Goal: Find specific page/section: Find specific page/section

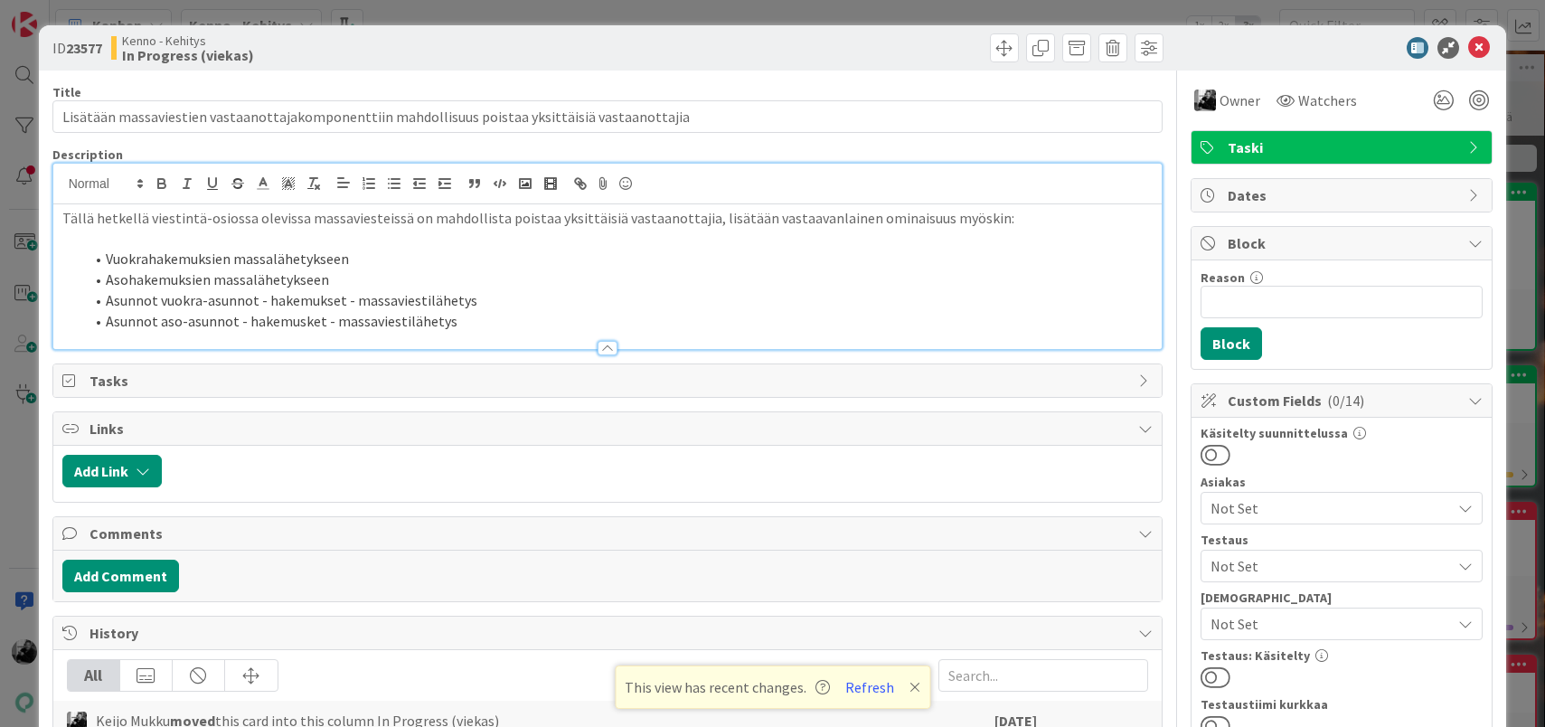
click at [454, 332] on div at bounding box center [607, 339] width 1109 height 19
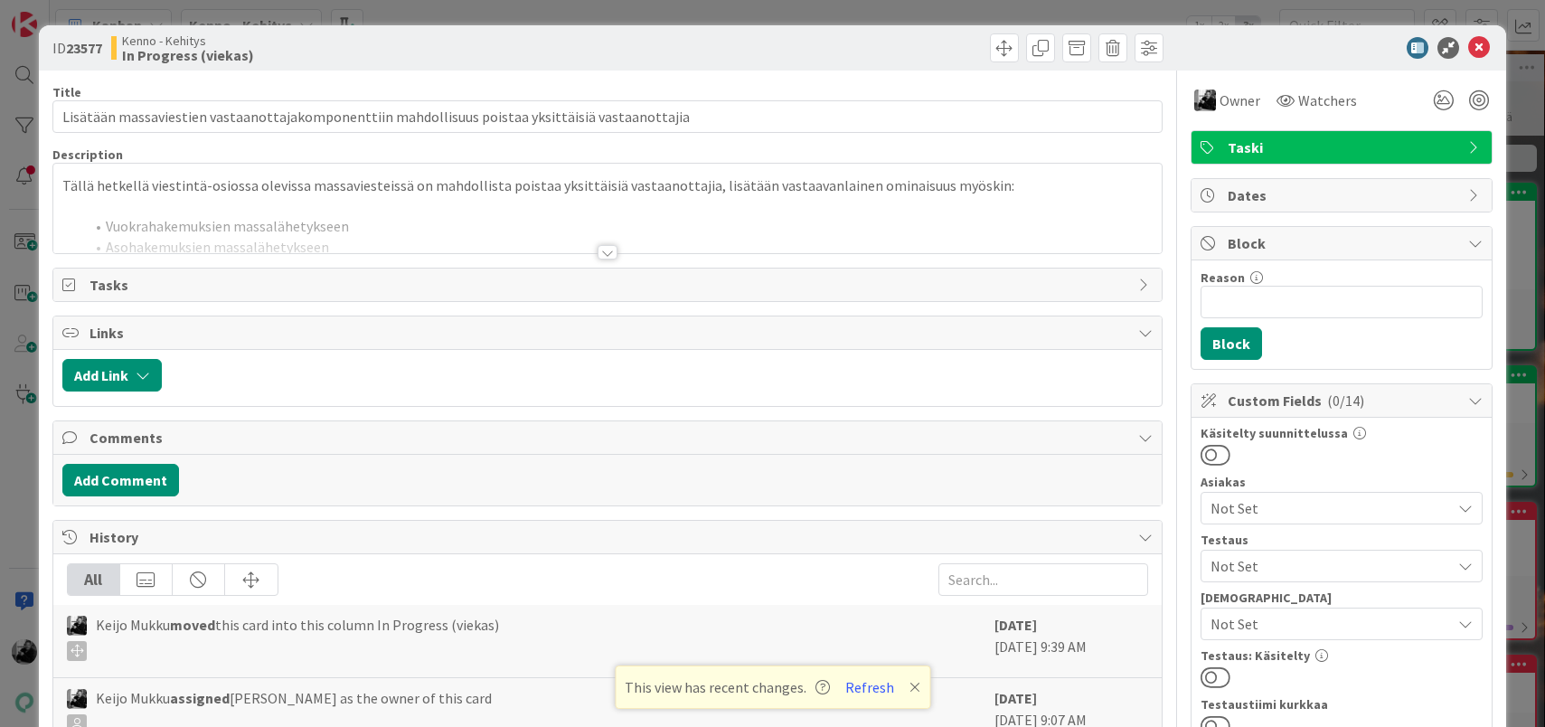
click at [615, 251] on div at bounding box center [608, 252] width 20 height 14
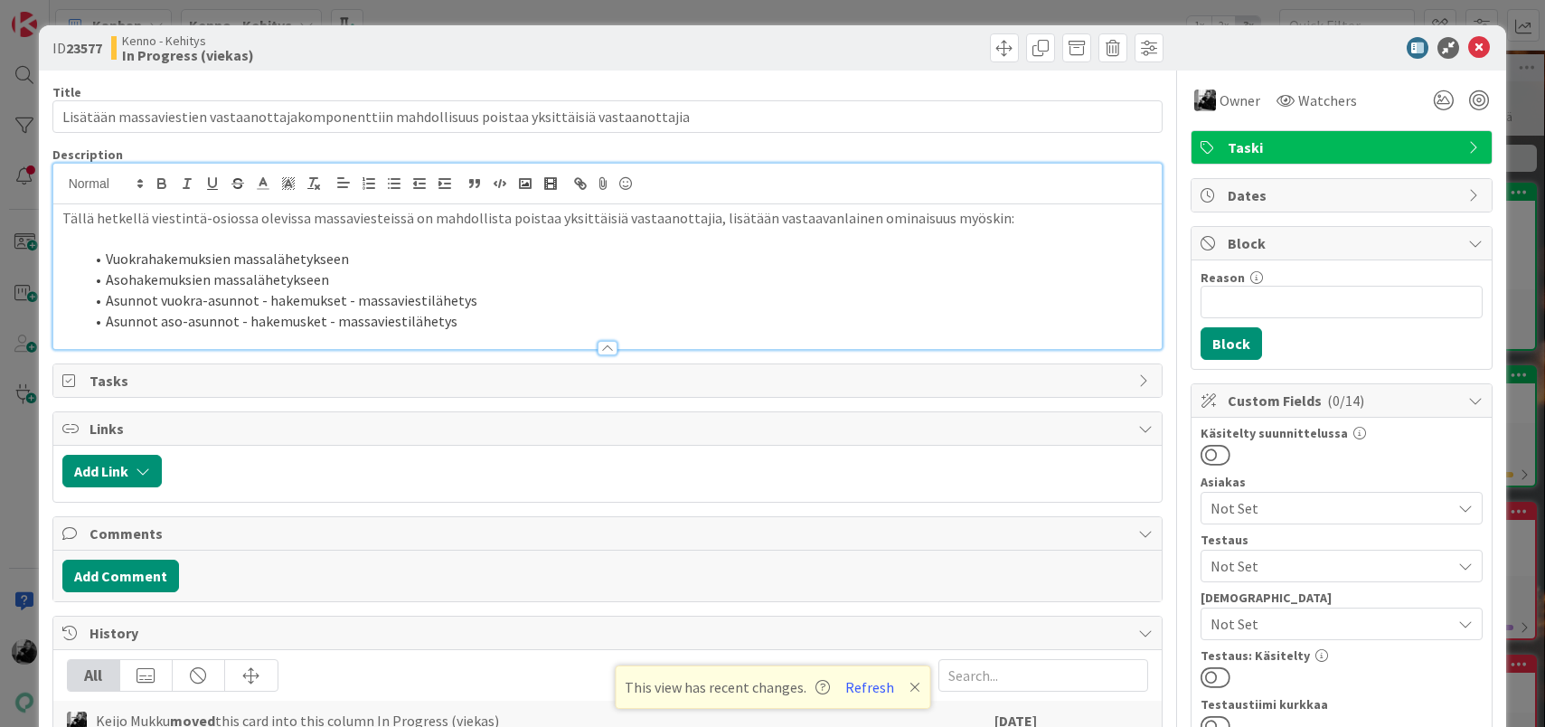
click at [226, 314] on li "Asunnot aso-asunnot - hakemusket - massaviestilähetys" at bounding box center [618, 321] width 1069 height 21
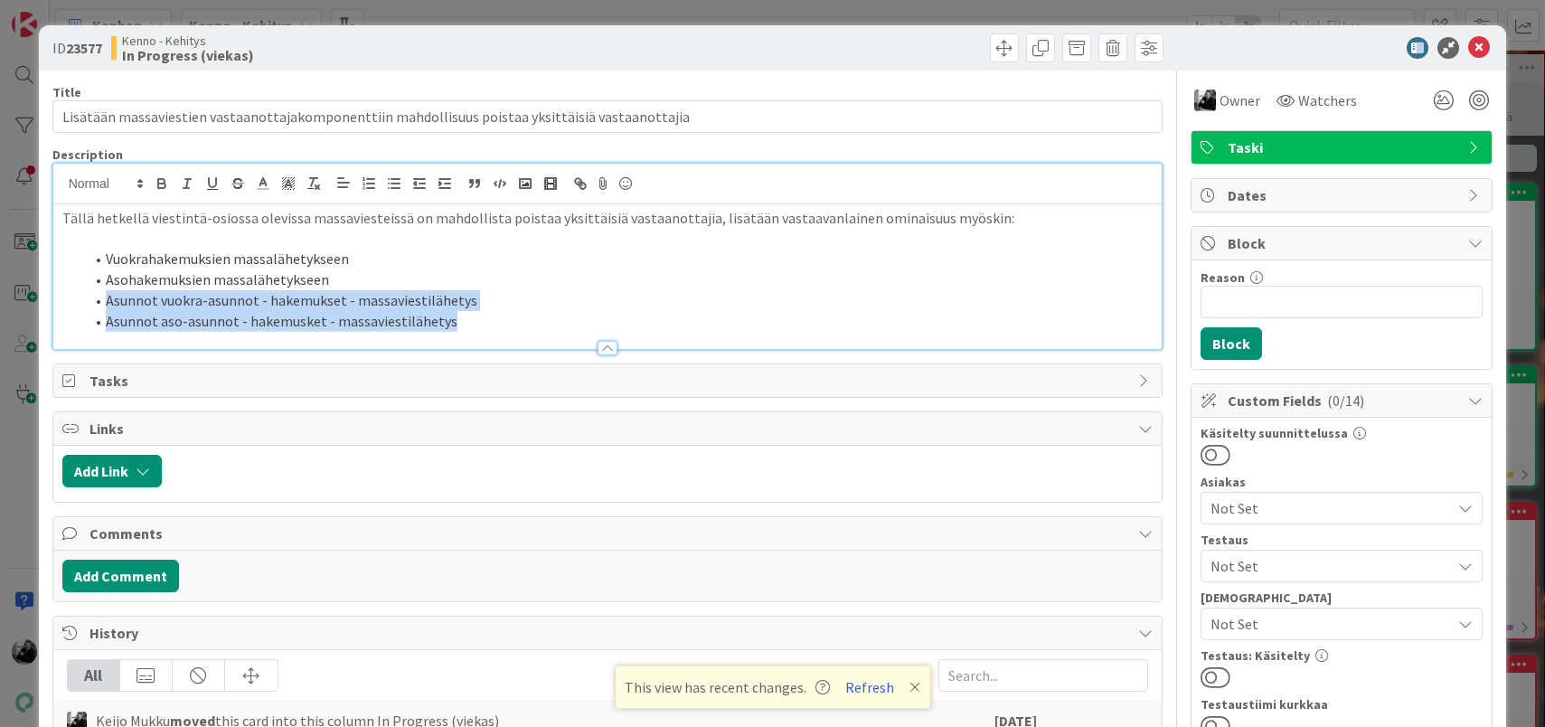
drag, startPoint x: 470, startPoint y: 324, endPoint x: 103, endPoint y: 302, distance: 367.7
click at [103, 302] on ol "Vuokrahakemuksien massalähetykseen Asohakemuksien massalähetykseen Asunnot vuok…" at bounding box center [607, 290] width 1091 height 82
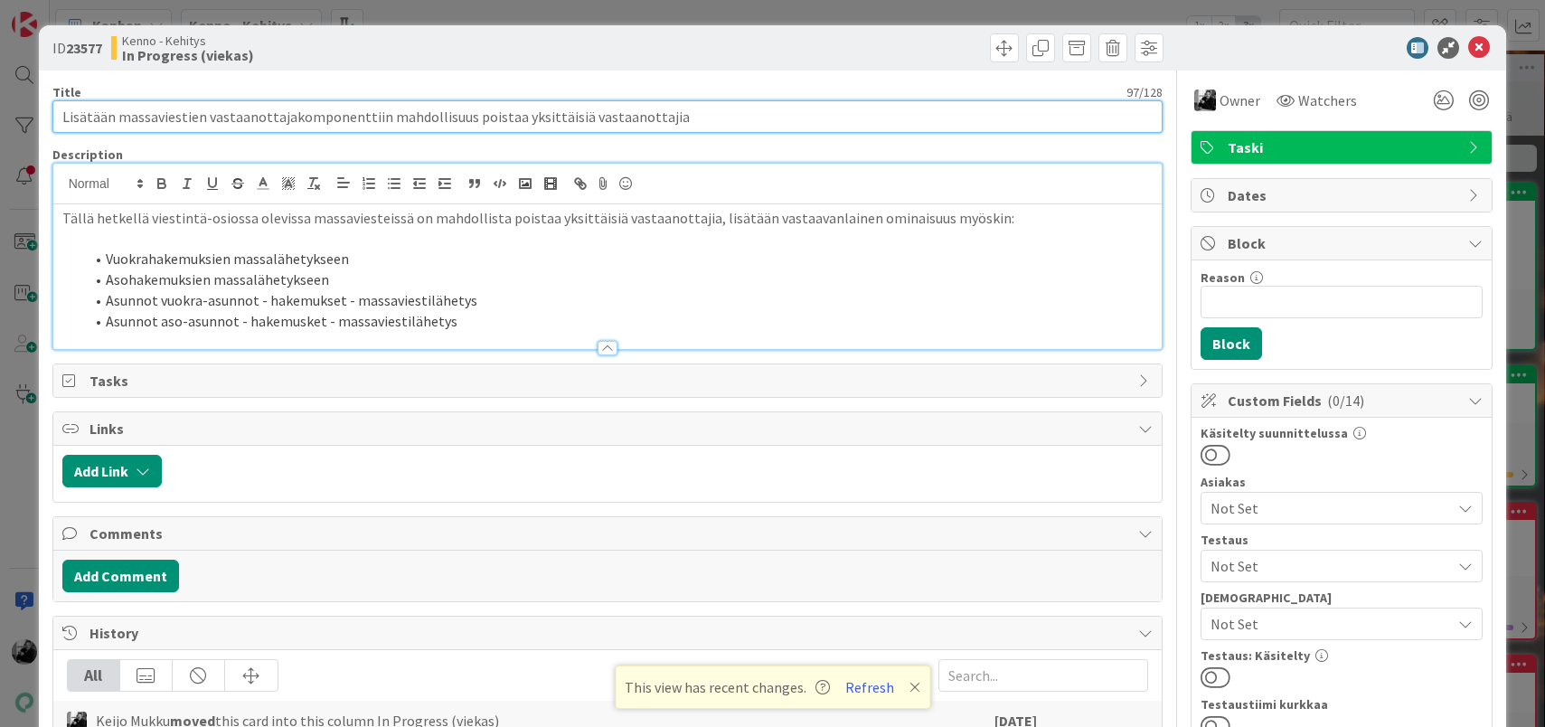
drag, startPoint x: 693, startPoint y: 116, endPoint x: 25, endPoint y: 60, distance: 670.4
click at [27, 61] on div "ID 23577 Kenno - Kehitys In Progress (viekas) Title 97 / 128 Lisätään massavies…" at bounding box center [772, 363] width 1545 height 727
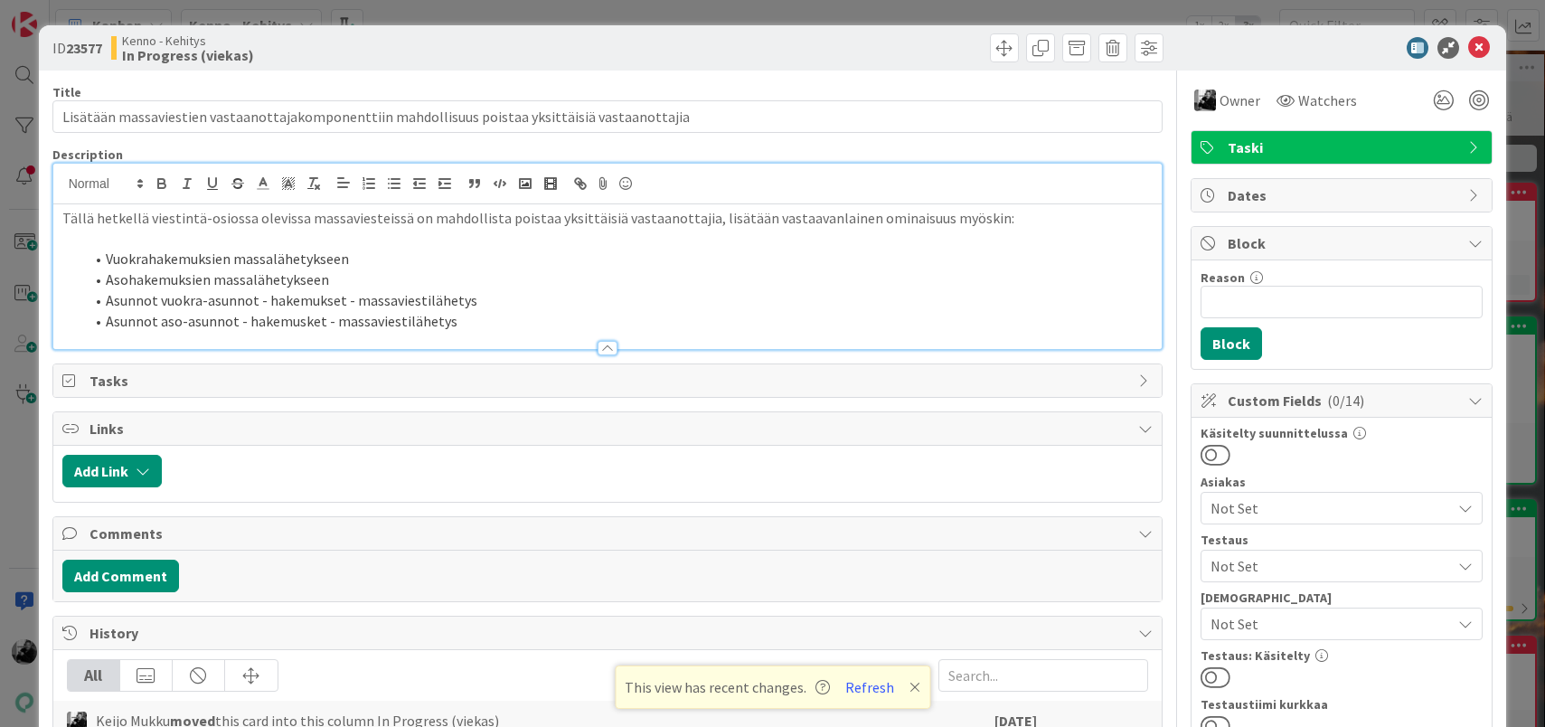
click at [60, 217] on div "Tällä hetkellä viestintä-osiossa olevissa massaviesteissä on mahdollista poista…" at bounding box center [607, 276] width 1109 height 145
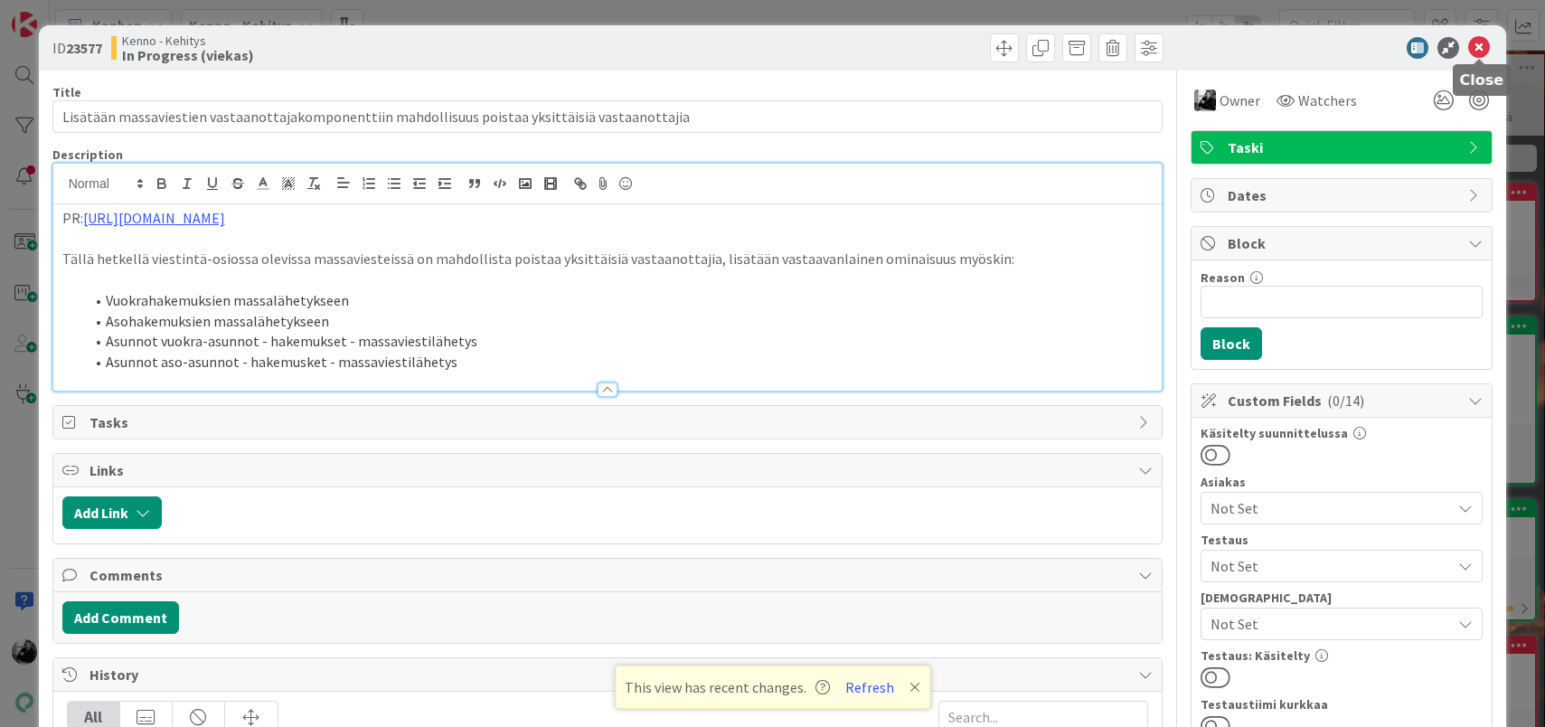
click at [1475, 49] on icon at bounding box center [1479, 48] width 22 height 22
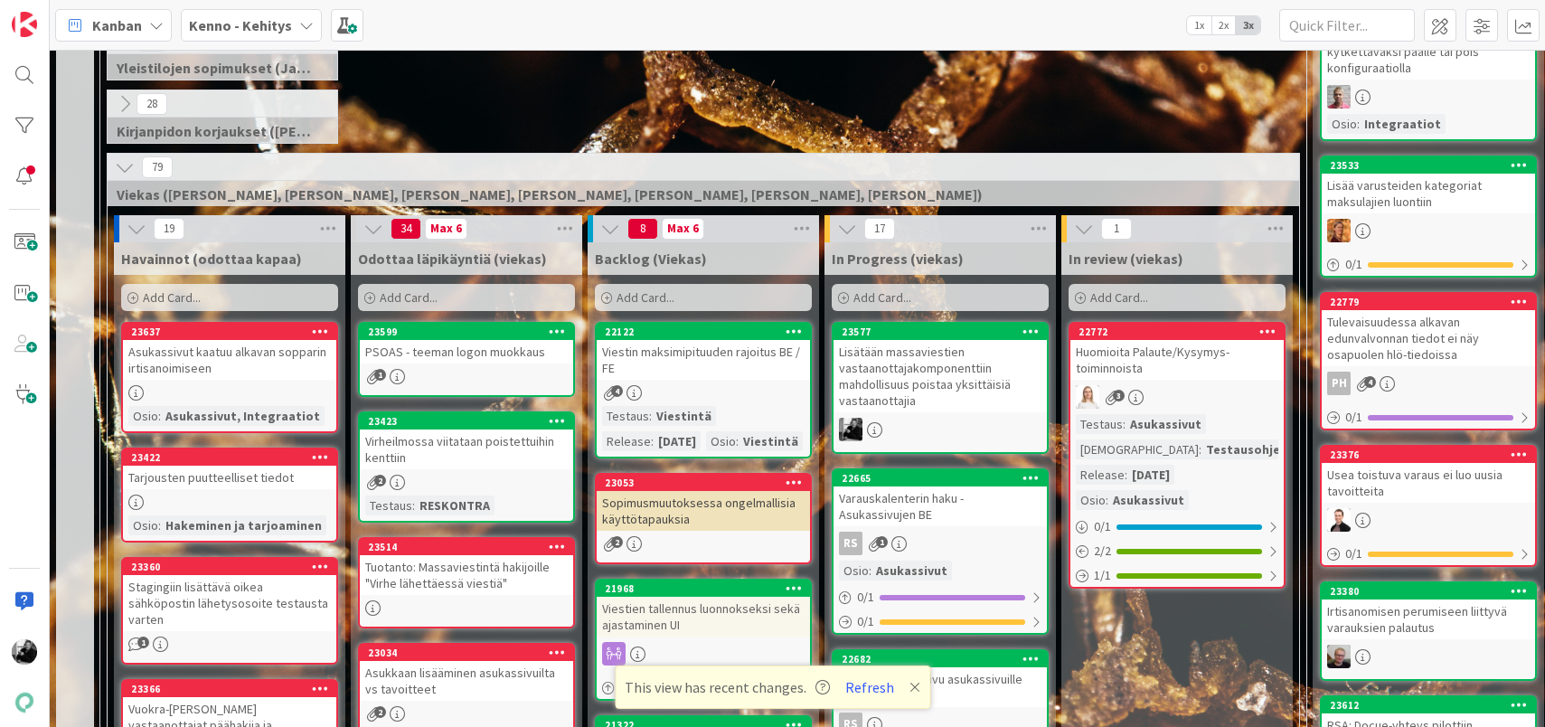
scroll to position [353, 0]
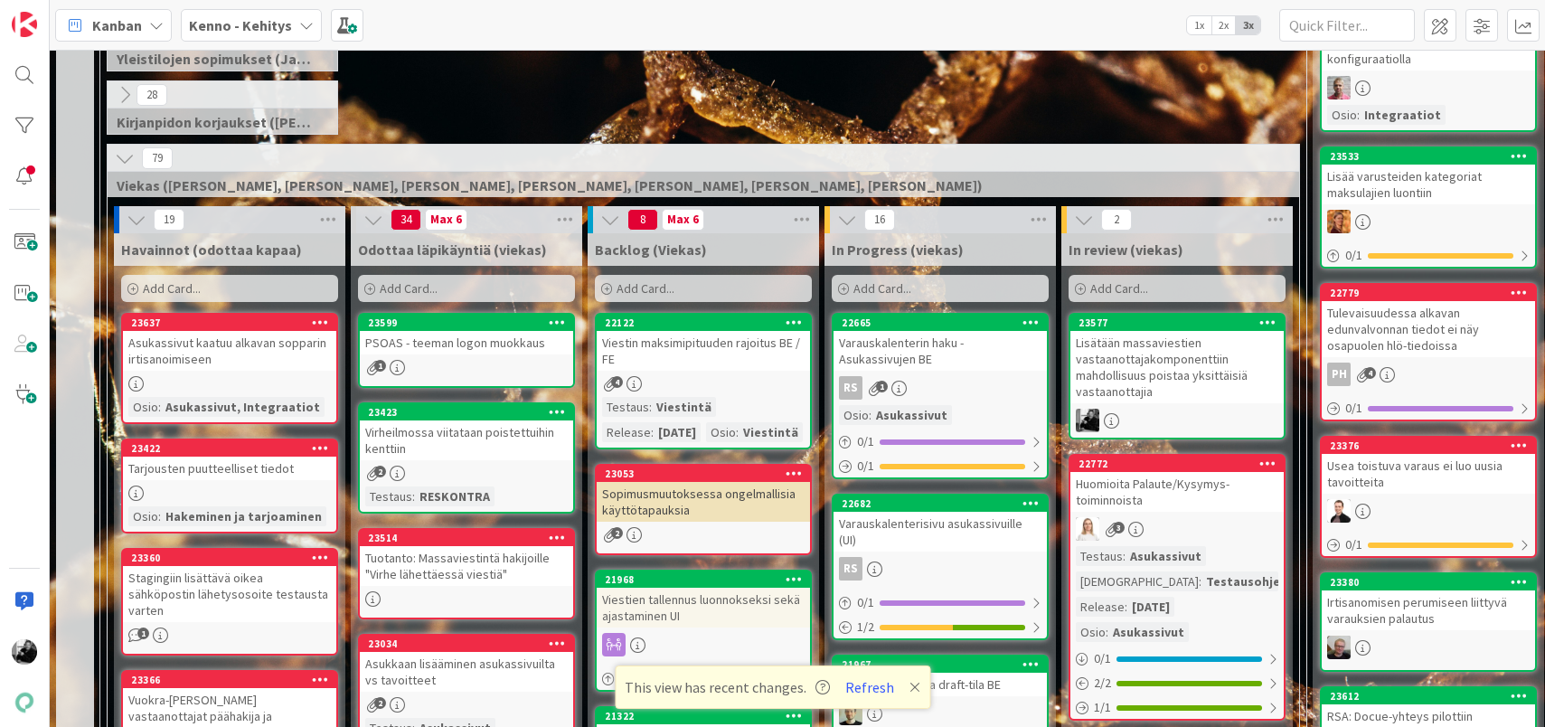
drag, startPoint x: 977, startPoint y: 332, endPoint x: 1163, endPoint y: 35, distance: 350.2
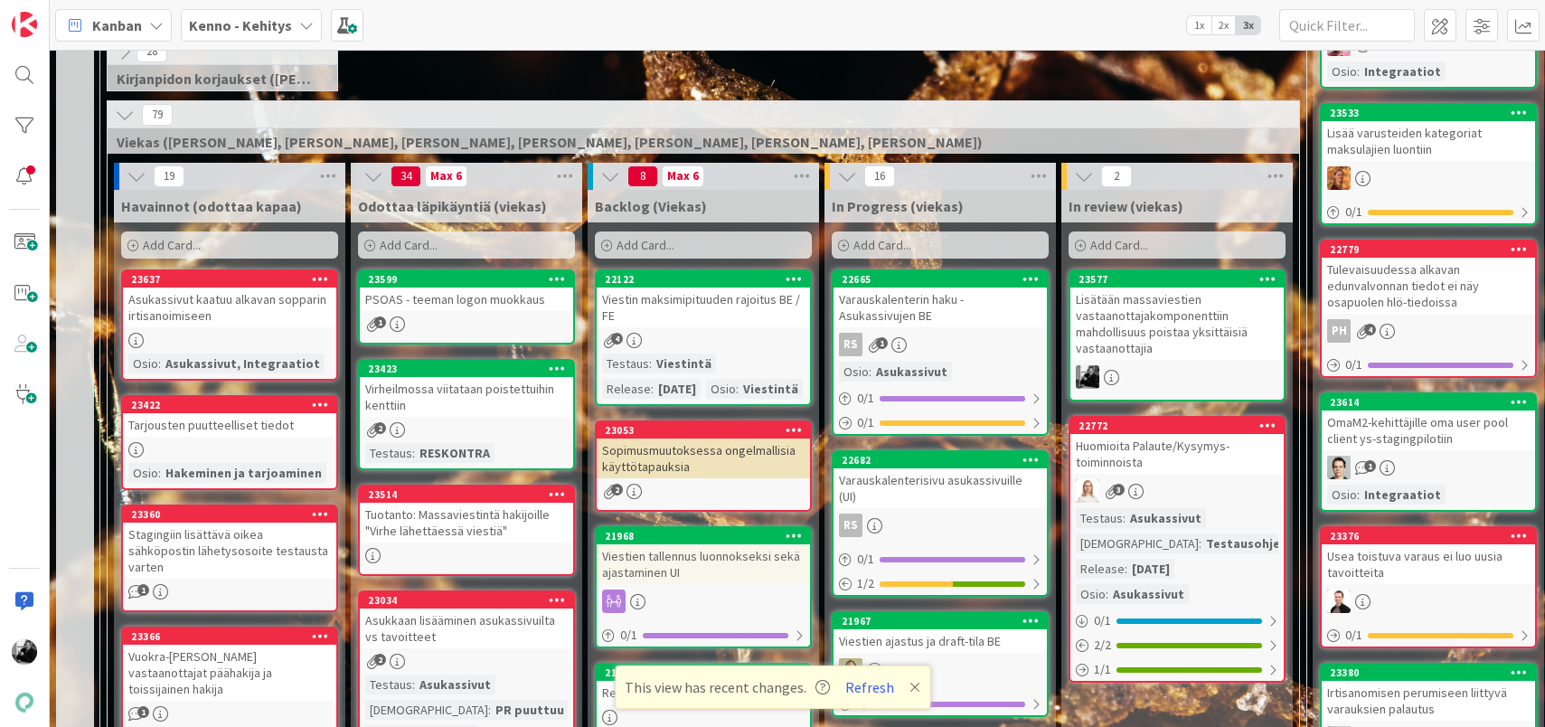
scroll to position [389, 0]
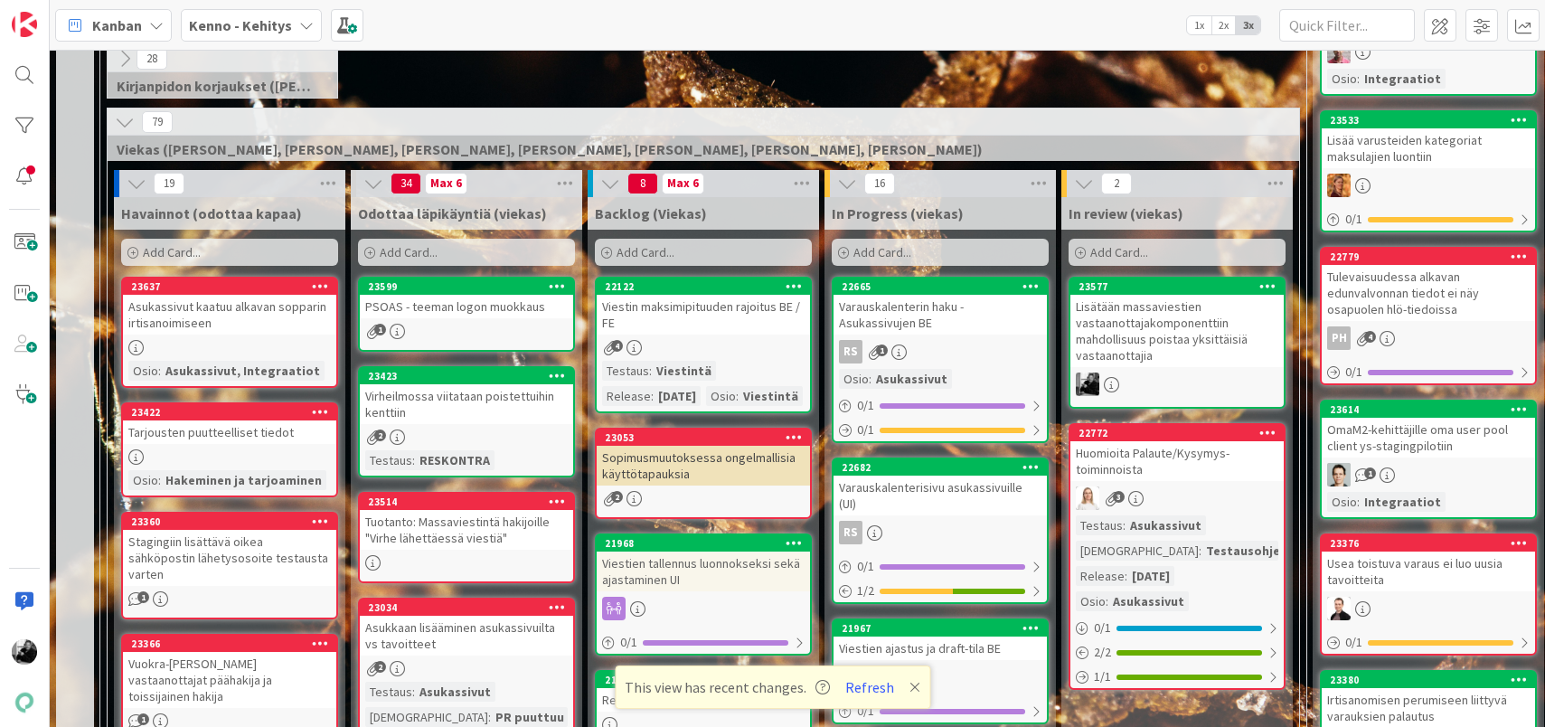
click at [740, 313] on div "Viestin maksimipituuden rajoitus BE / FE" at bounding box center [703, 315] width 213 height 40
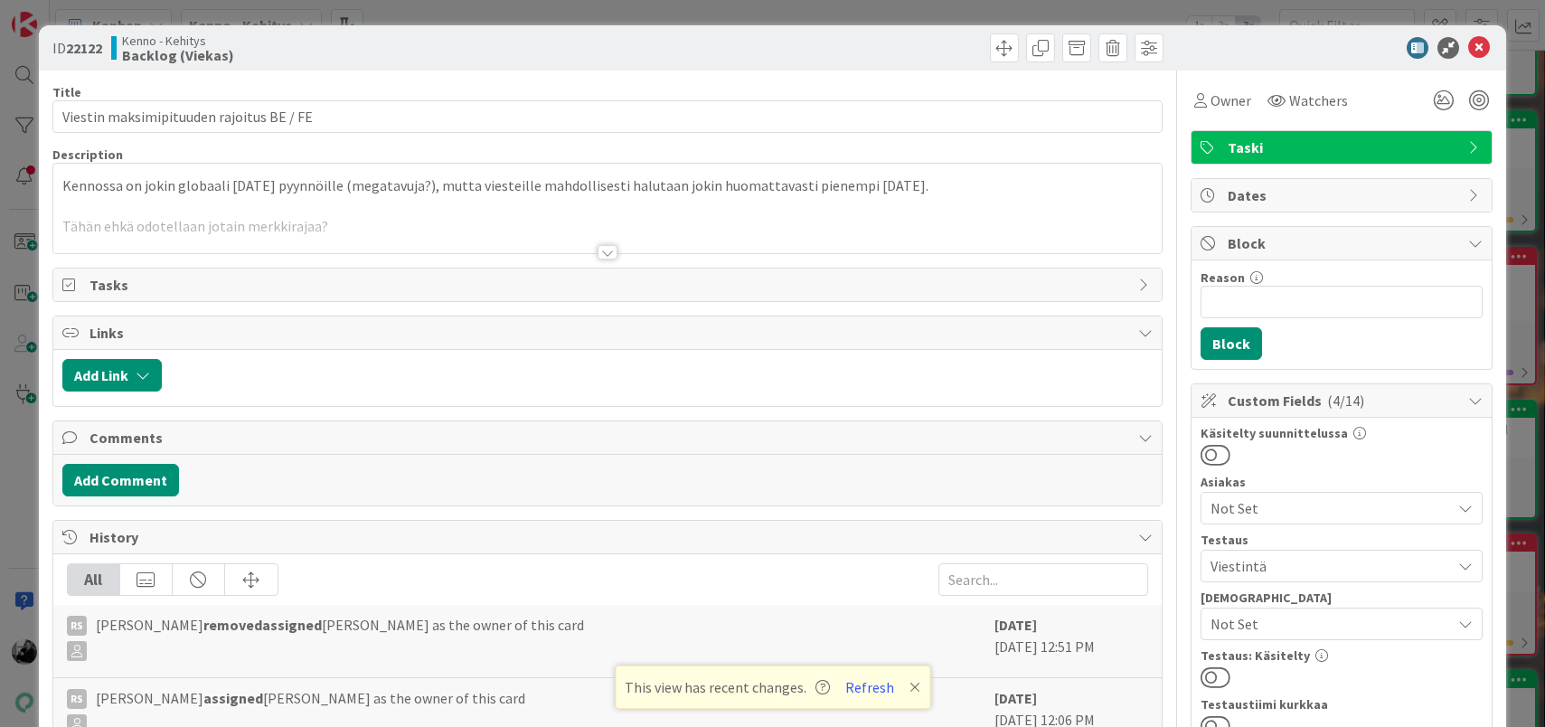
click at [600, 251] on div at bounding box center [608, 252] width 20 height 14
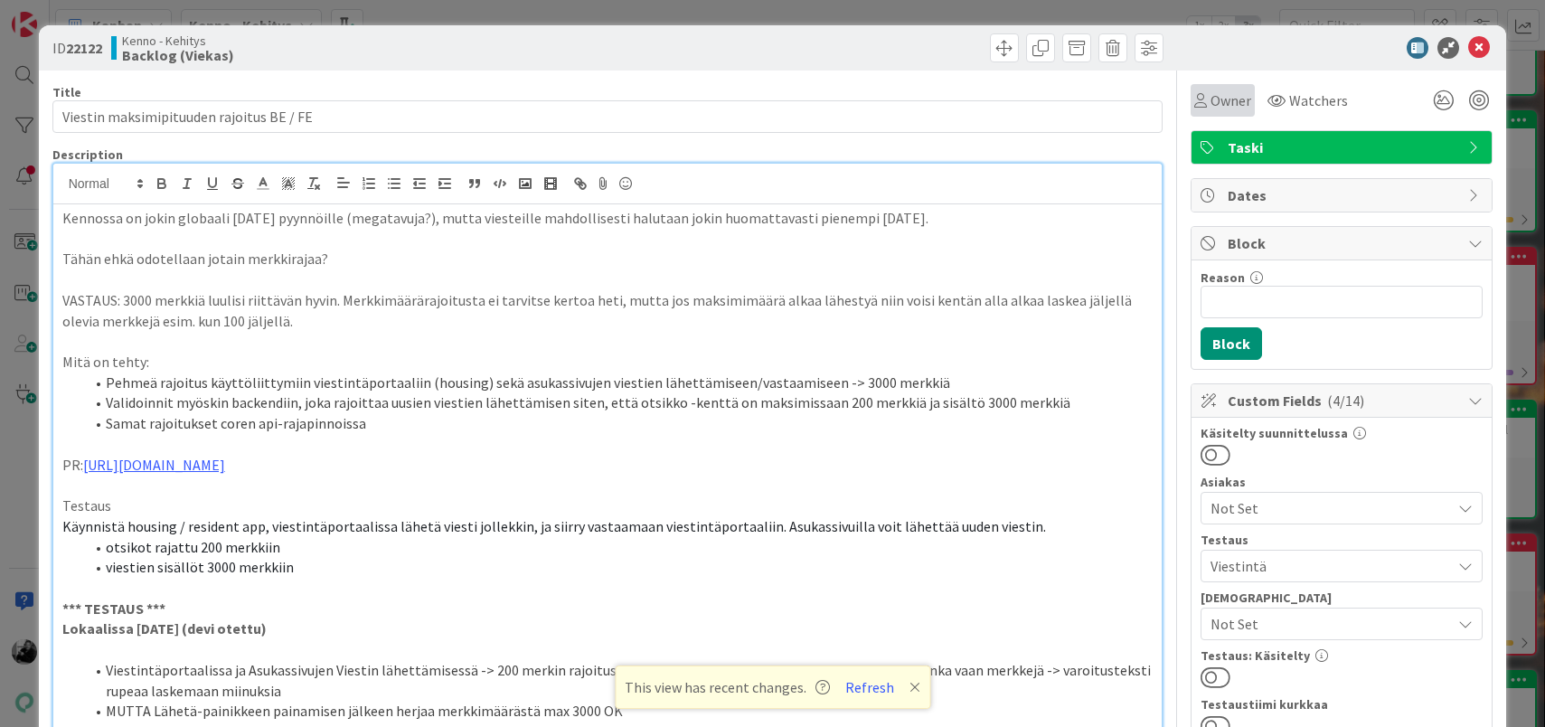
click at [1246, 103] on span "Owner" at bounding box center [1230, 100] width 41 height 22
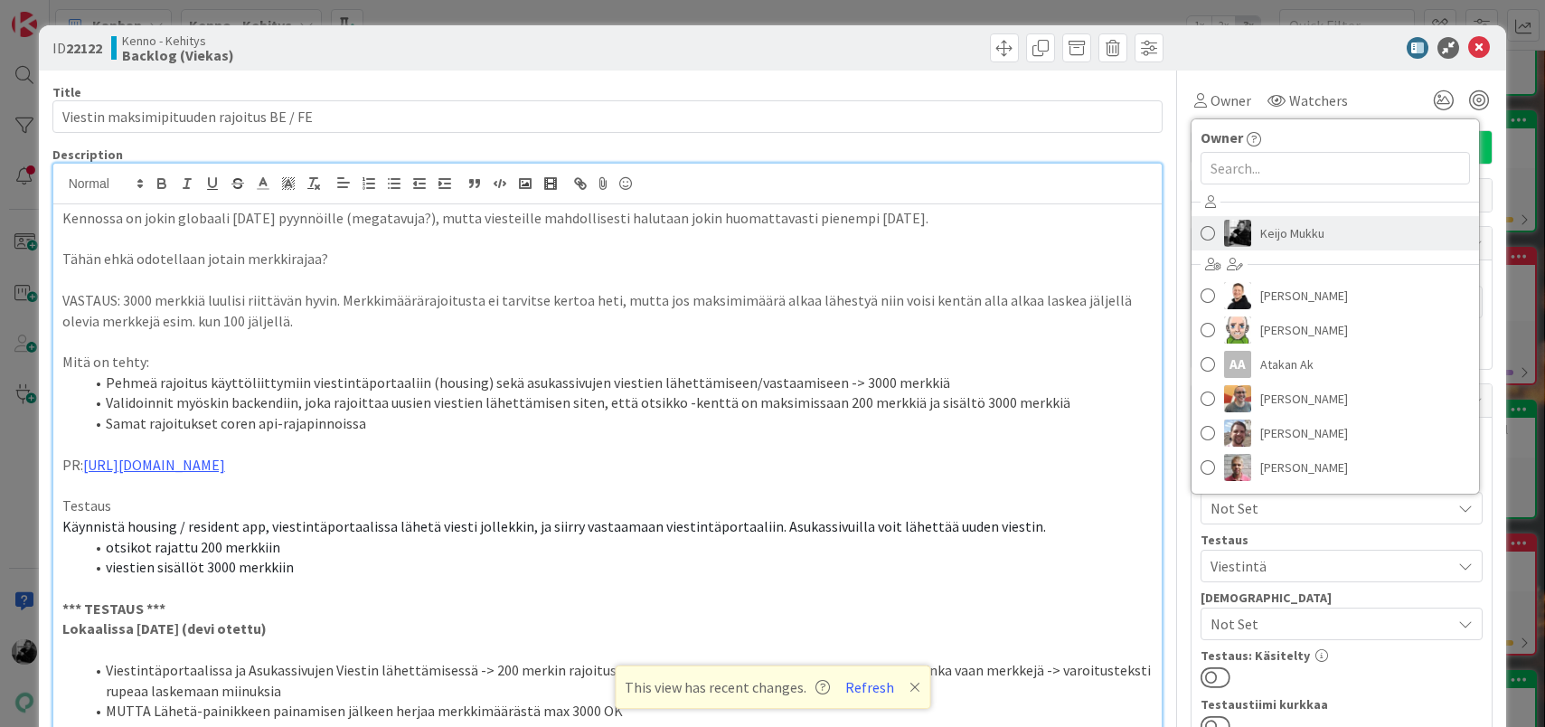
click at [1274, 230] on span "Keijo Mukku" at bounding box center [1292, 233] width 64 height 27
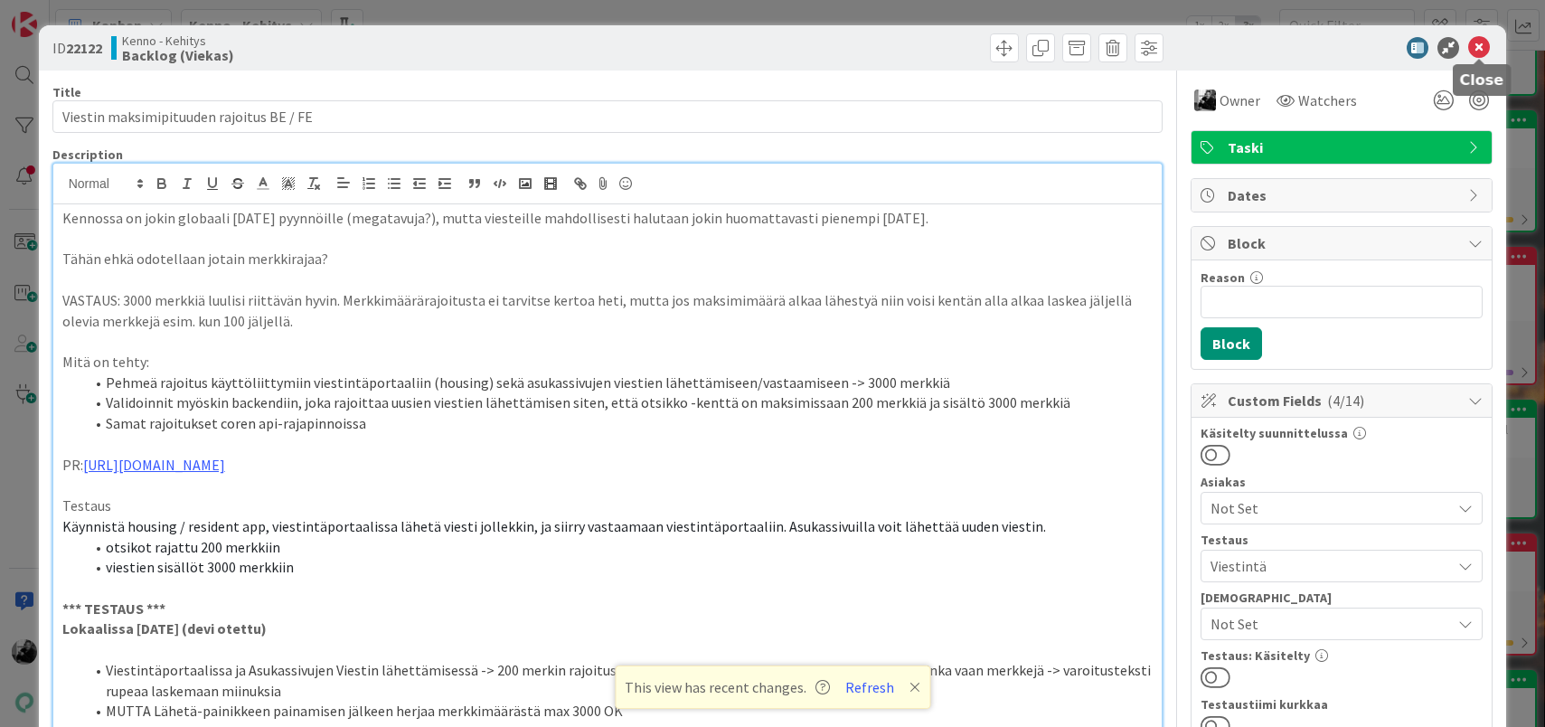
click at [1487, 45] on icon at bounding box center [1479, 48] width 22 height 22
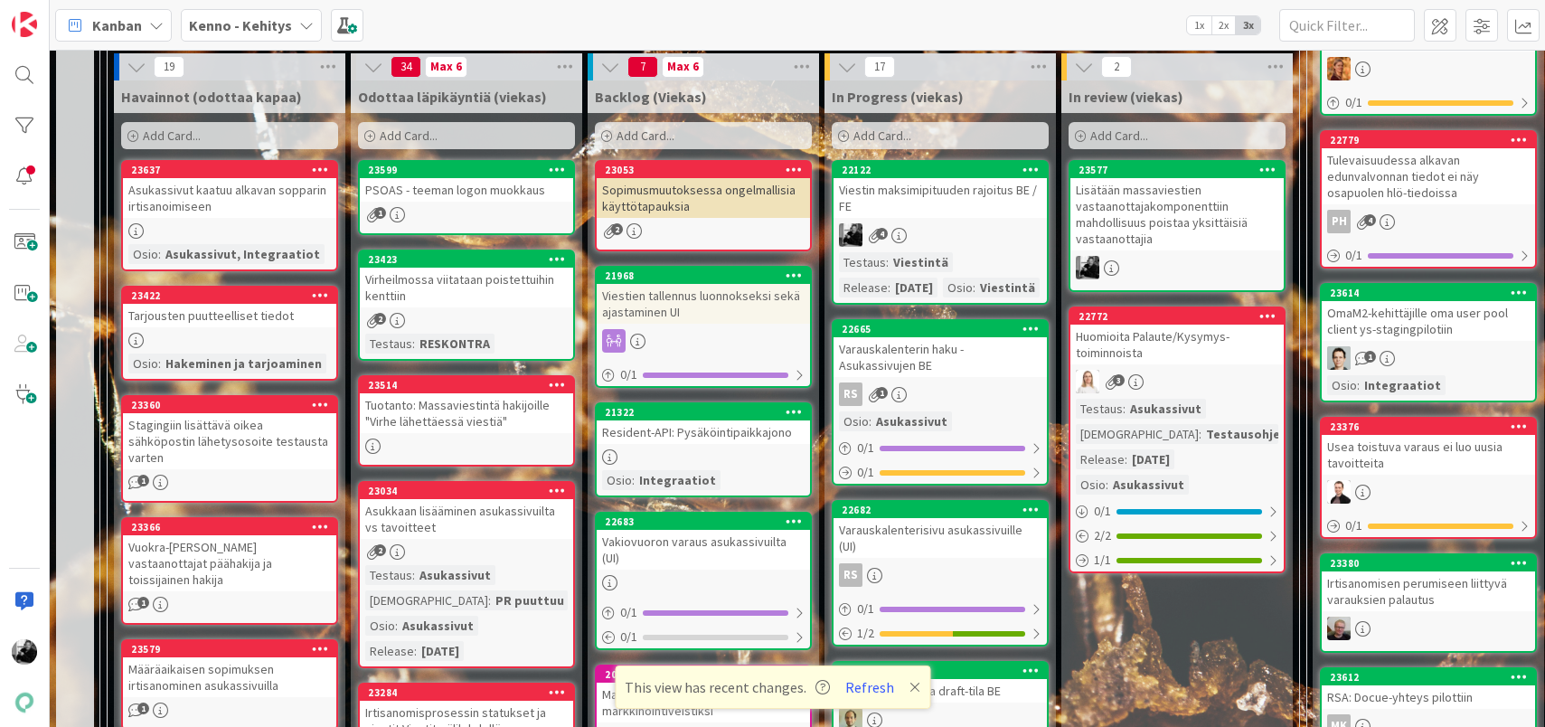
scroll to position [506, 0]
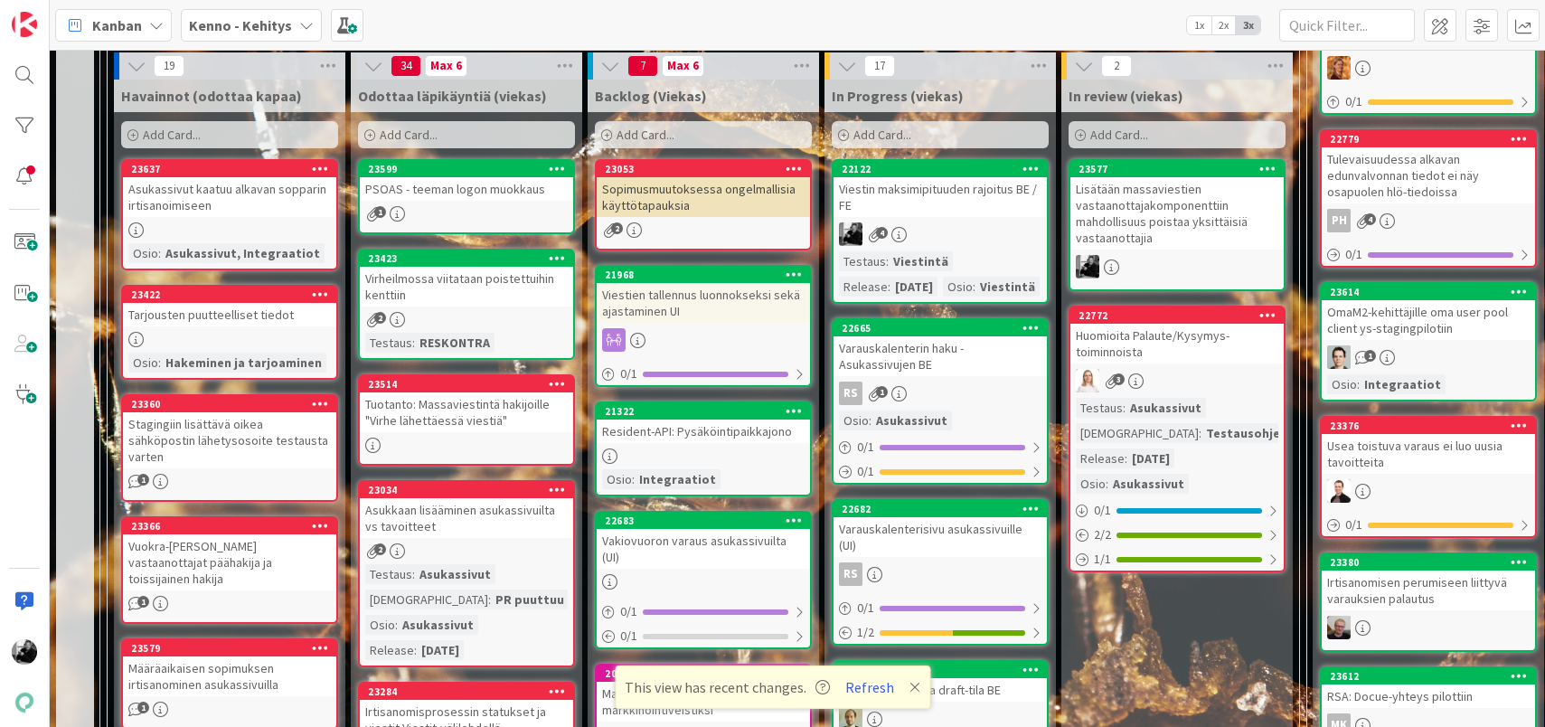
drag, startPoint x: 686, startPoint y: 287, endPoint x: 938, endPoint y: 4, distance: 379.7
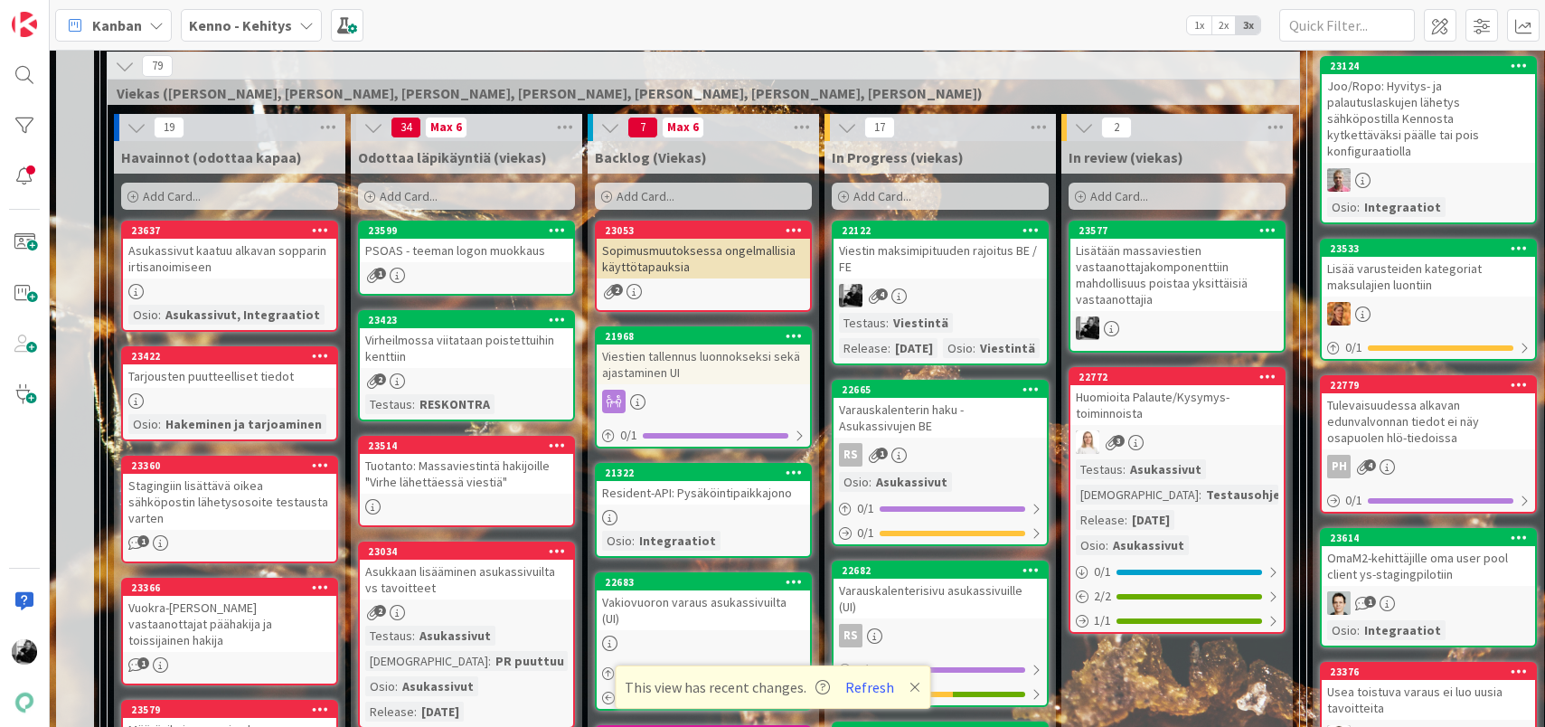
scroll to position [434, 0]
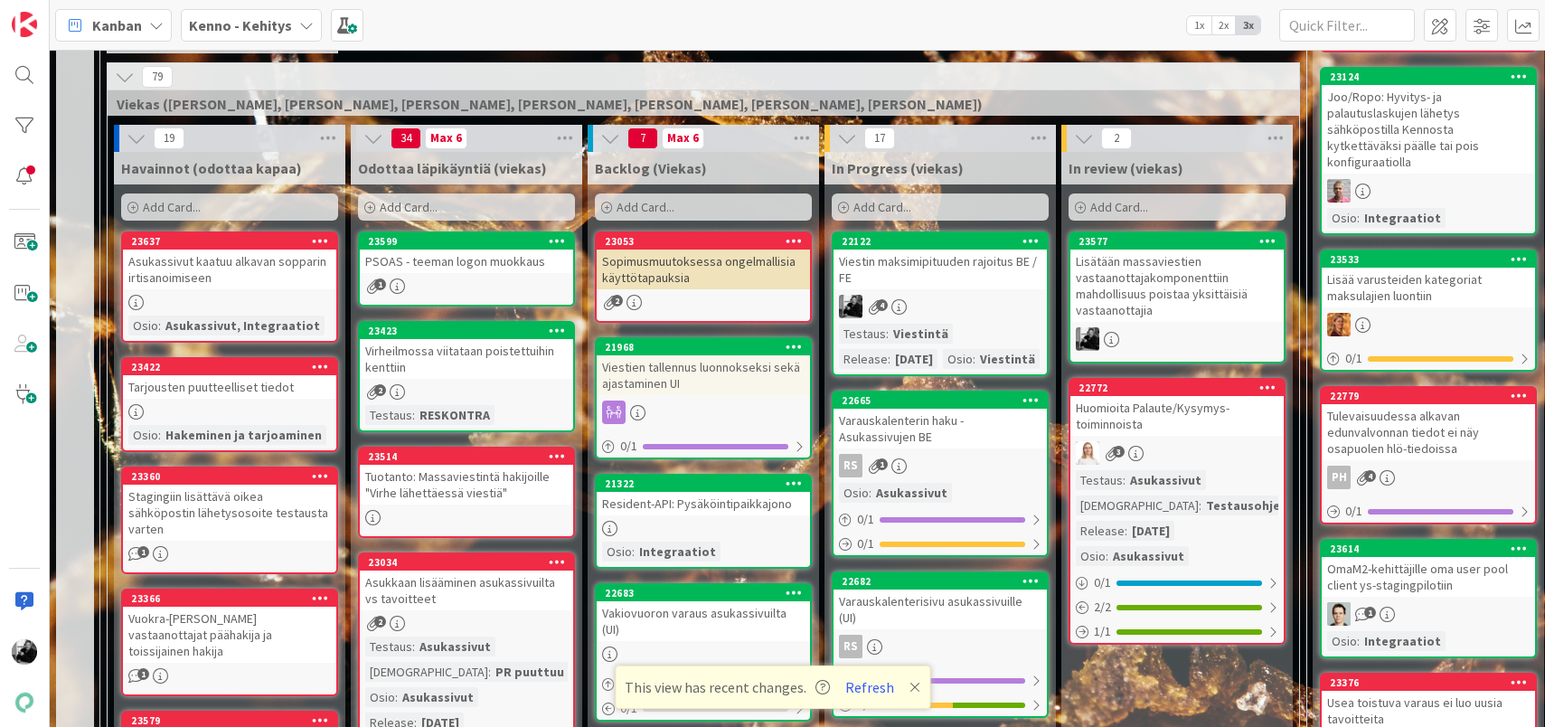
click at [993, 250] on div "Viestin maksimipituuden rajoitus BE / FE" at bounding box center [940, 270] width 213 height 40
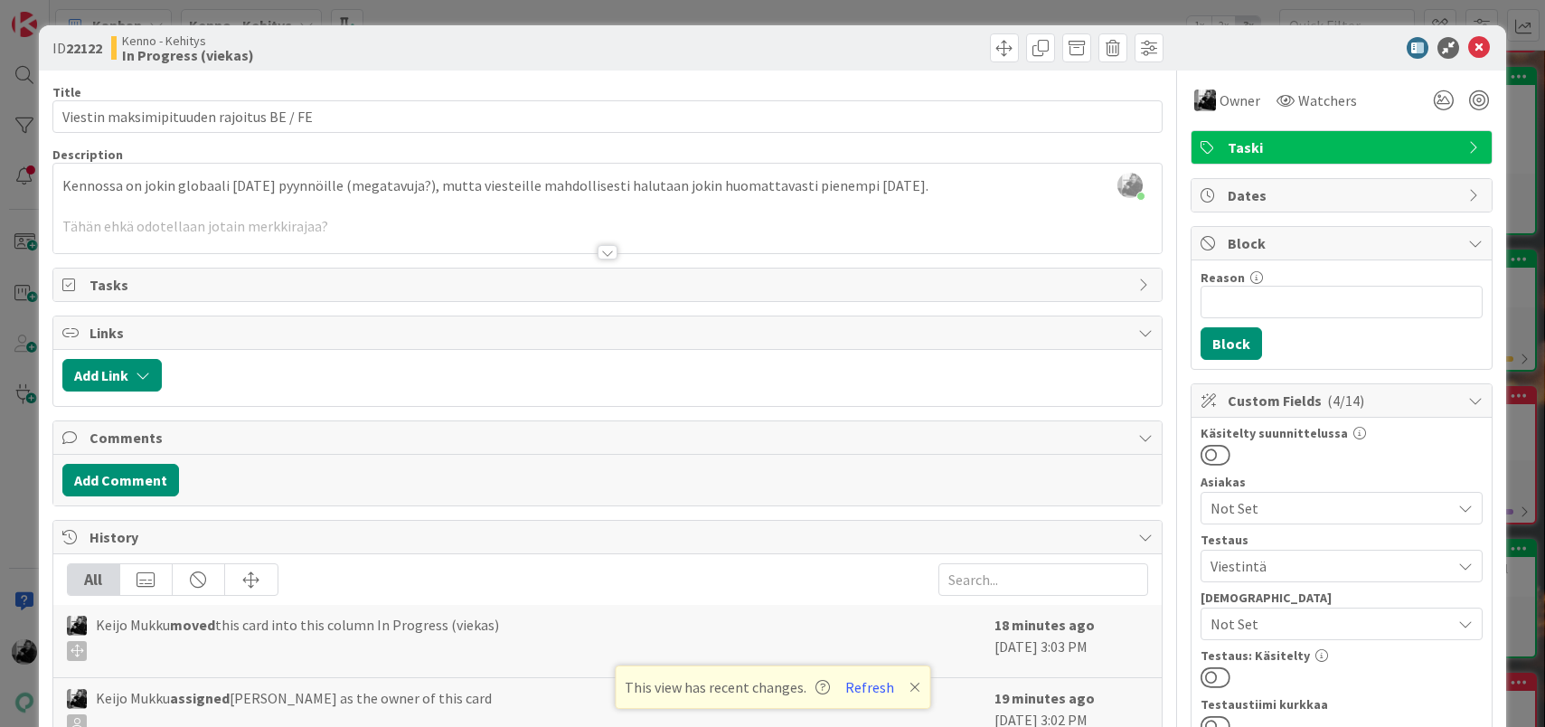
click at [610, 253] on div at bounding box center [608, 252] width 20 height 14
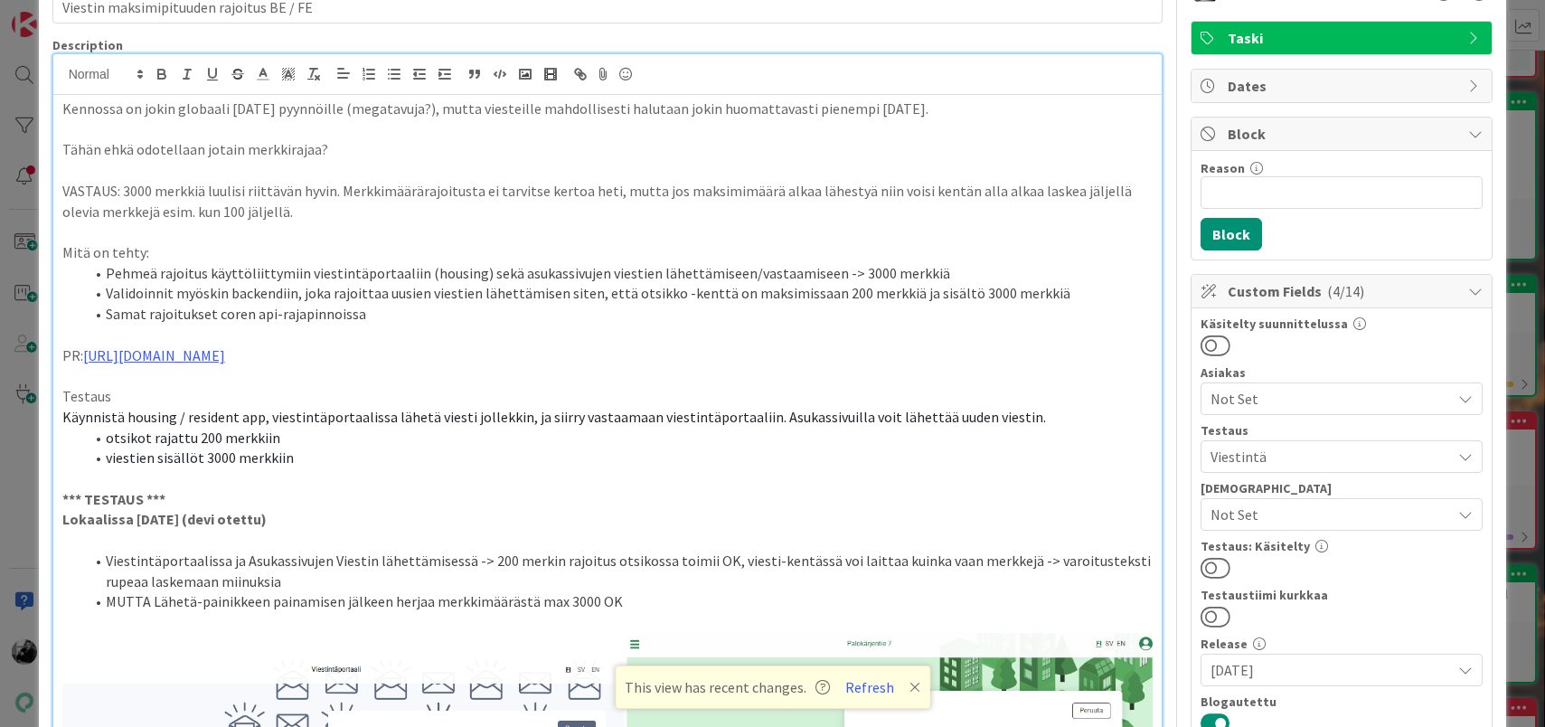
scroll to position [63, 0]
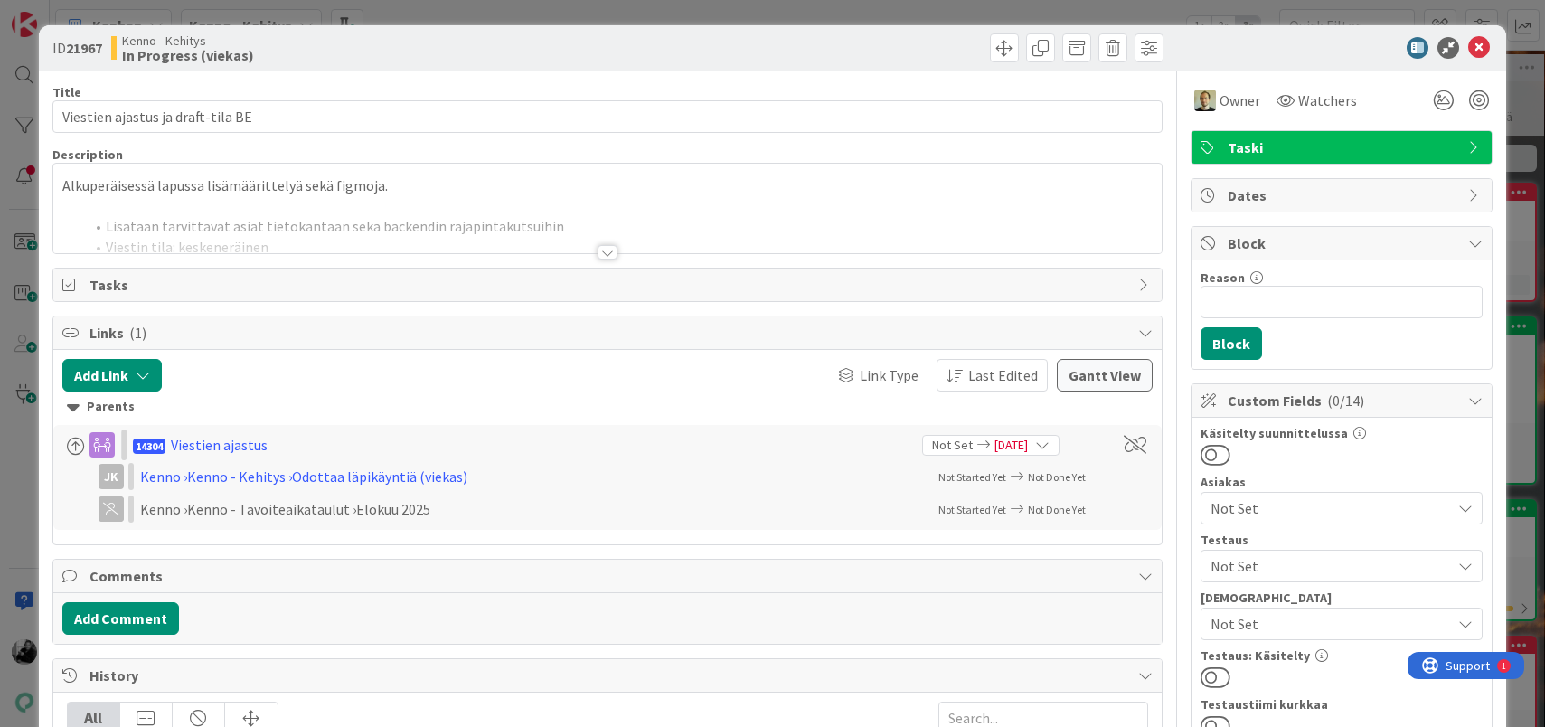
click at [601, 253] on div at bounding box center [608, 252] width 20 height 14
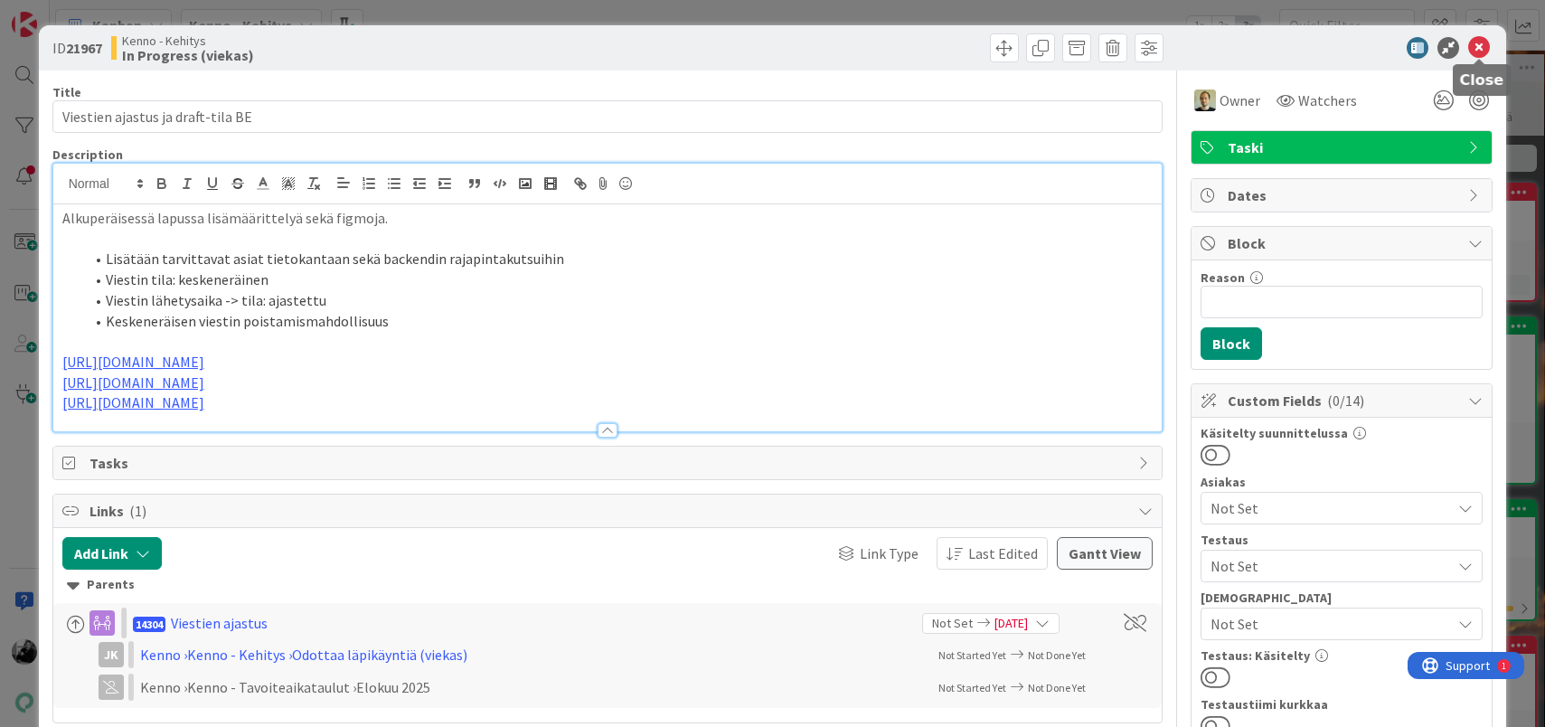
click at [1484, 45] on icon at bounding box center [1479, 48] width 22 height 22
